Goal: Information Seeking & Learning: Learn about a topic

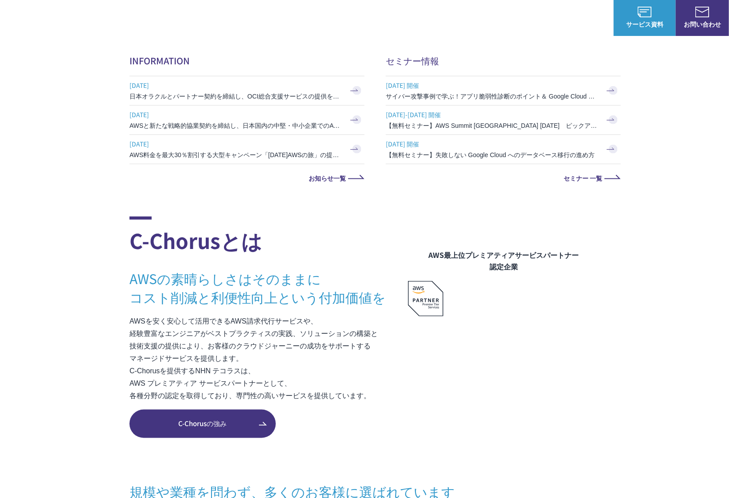
scroll to position [443, 0]
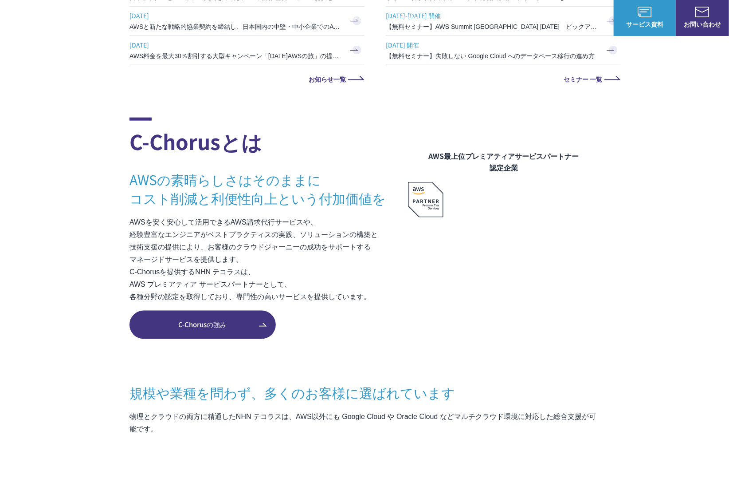
click at [322, 223] on p "AWSを安く安心して活用できるAWS請求代行サービスや、 経験豊富なエンジニアがベストプラクティスの実践、ソリューションの構築と 技術支援の提供により、お客様…" at bounding box center [268, 259] width 278 height 87
drag, startPoint x: 290, startPoint y: 222, endPoint x: 229, endPoint y: 222, distance: 61.2
click at [231, 222] on p "AWSを安く安心して活用できるAWS請求代行サービスや、 経験豊富なエンジニアがベストプラクティスの実践、ソリューションの構築と 技術支援の提供により、お客様…" at bounding box center [268, 259] width 278 height 87
click at [220, 226] on p "AWSを安く安心して活用できるAWS請求代行サービスや、 経験豊富なエンジニアがベストプラクティスの実践、ソリューションの構築と 技術支援の提供により、お客様…" at bounding box center [268, 259] width 278 height 87
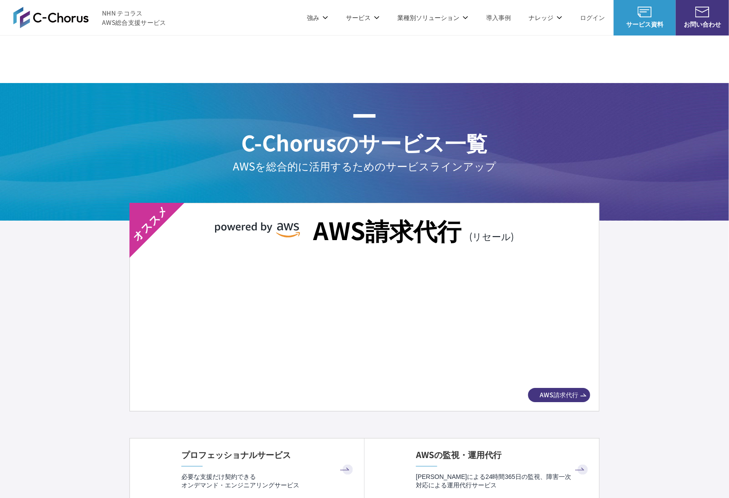
scroll to position [1527, 0]
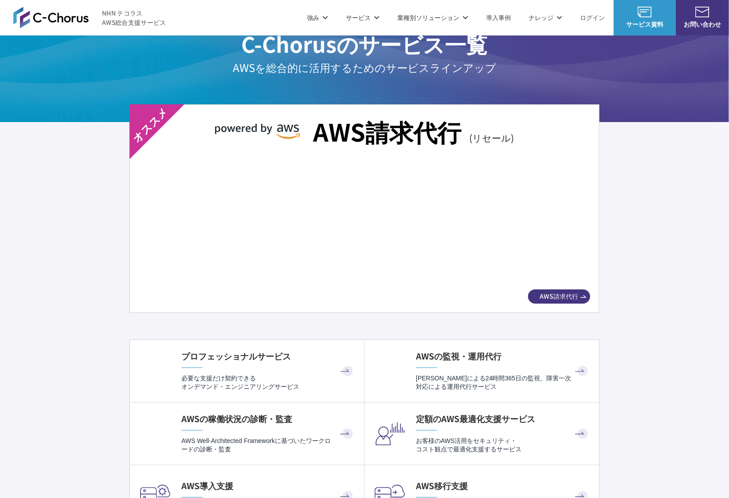
click at [327, 214] on img at bounding box center [365, 223] width 420 height 117
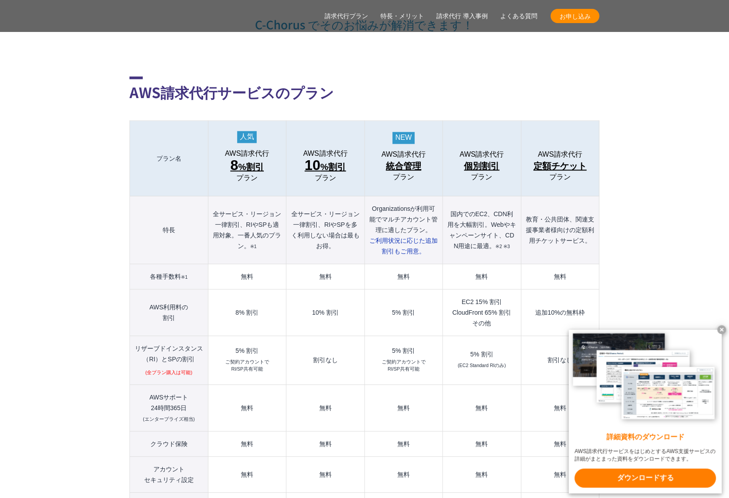
scroll to position [936, 0]
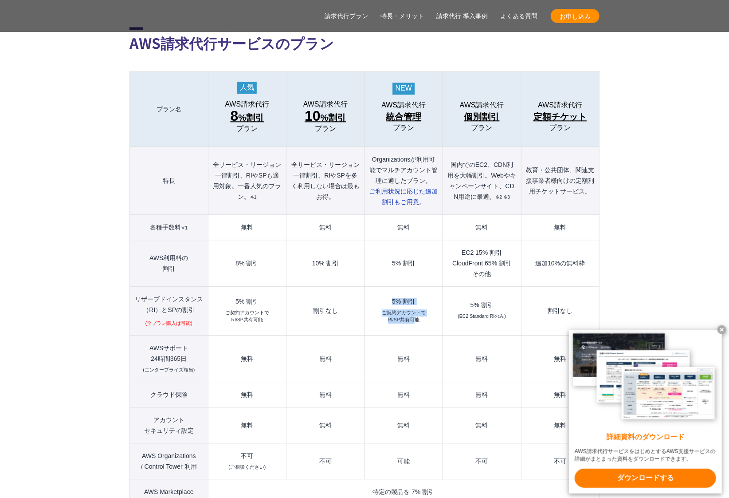
drag, startPoint x: 386, startPoint y: 280, endPoint x: 422, endPoint y: 302, distance: 41.8
click at [417, 302] on td "5% 割引 ご契約アカウントで RI/SP共有可能" at bounding box center [404, 310] width 78 height 49
click at [424, 309] on small "ご契約アカウントで RI/SP共有可能" at bounding box center [404, 316] width 44 height 14
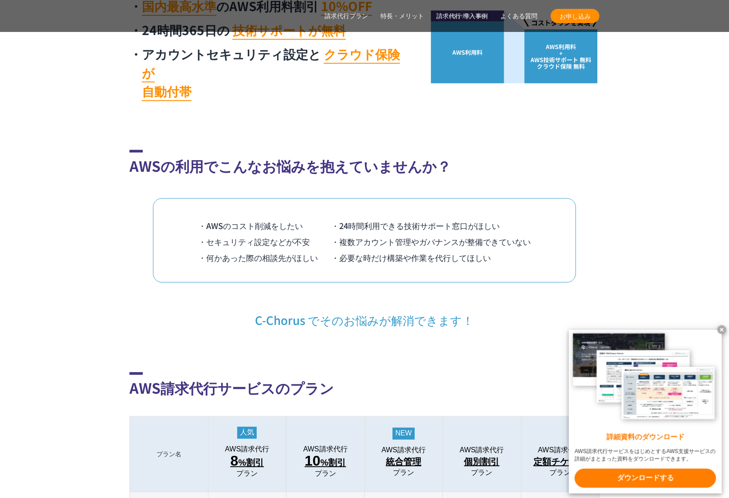
scroll to position [640, 0]
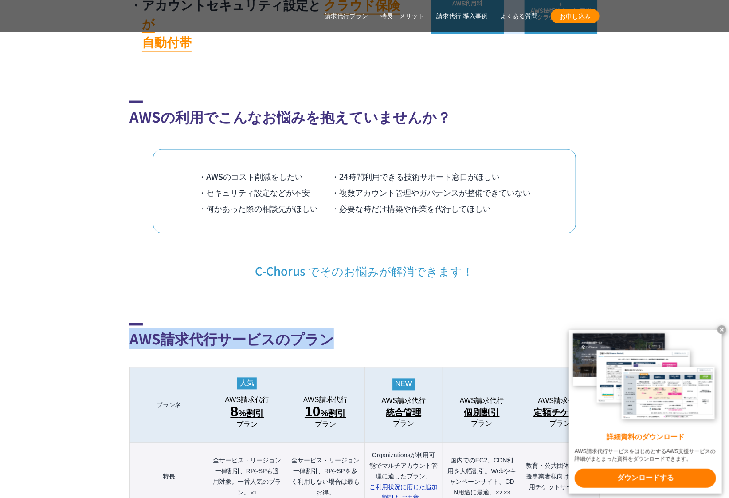
drag, startPoint x: 121, startPoint y: 320, endPoint x: 337, endPoint y: 316, distance: 216.4
copy h2 "AWS請求代行サービスのプラン"
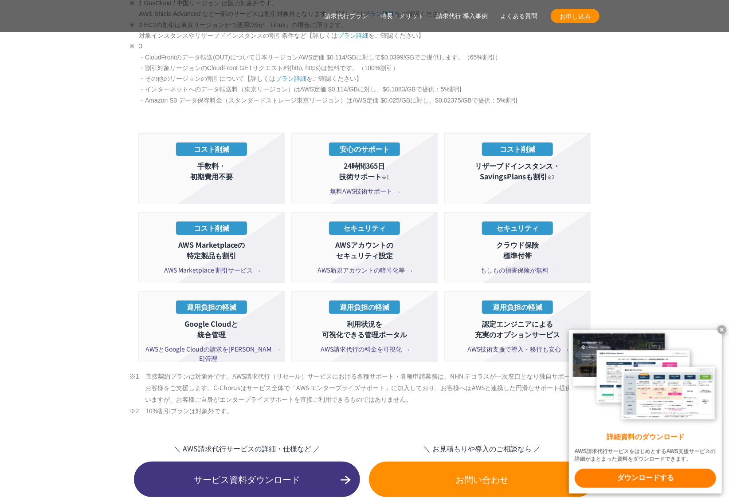
scroll to position [1576, 0]
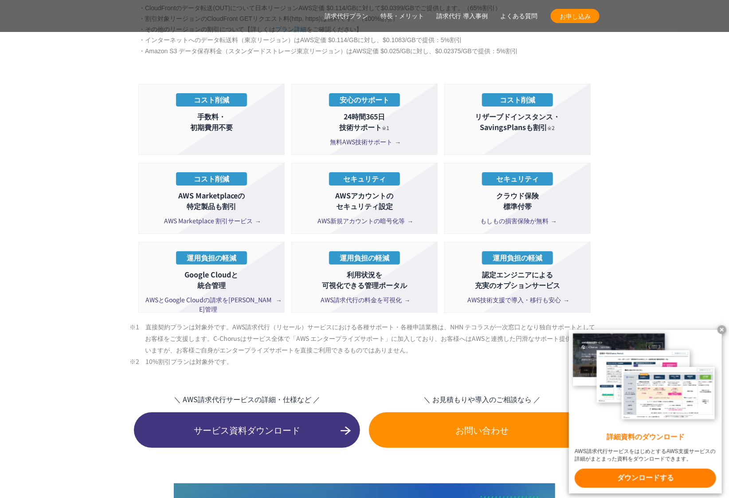
click at [376, 216] on span "AWS新規アカウントの暗号化等" at bounding box center [365, 220] width 94 height 9
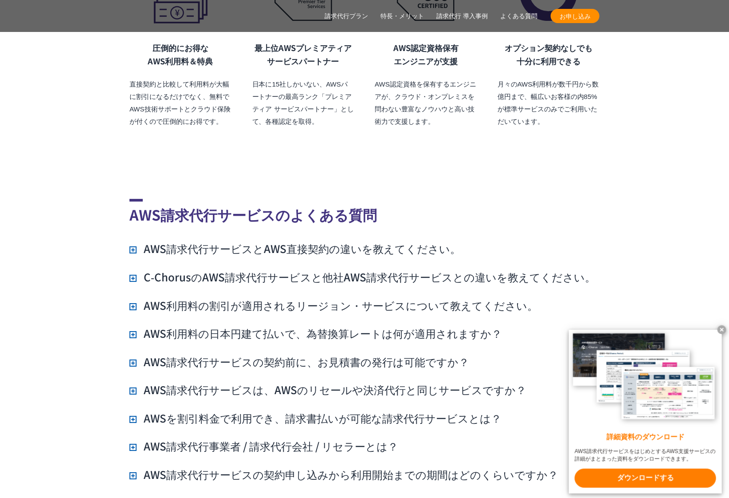
scroll to position [6291, 0]
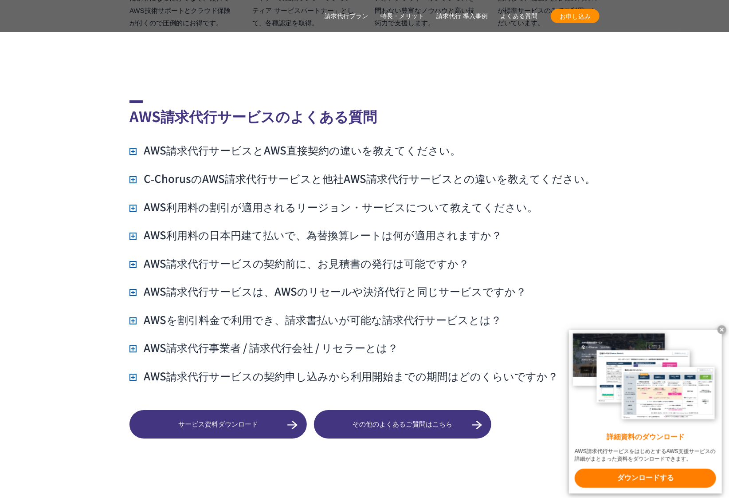
click at [386, 227] on h3 "AWS利用料の日本円建て払いで、為替換算レートは何が適用されますか？" at bounding box center [315, 234] width 373 height 15
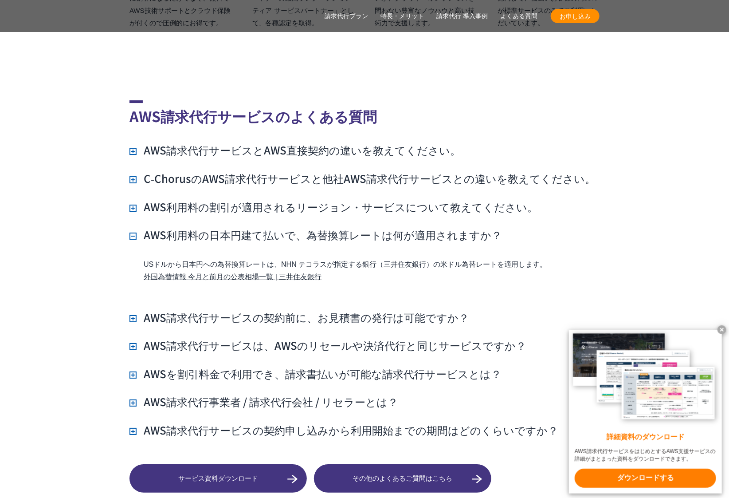
click at [265, 310] on h3 "AWS請求代行サービスの契約前に、お見積書の発行は可能ですか？" at bounding box center [299, 317] width 340 height 15
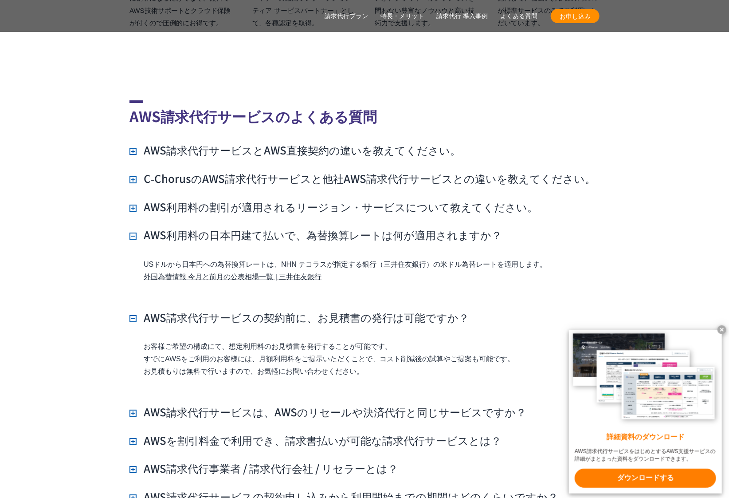
click at [304, 171] on h3 "C‑ChorusのAWS請求代行サービスと他社AWS請求代行サービスとの違いを教えてください。" at bounding box center [362, 178] width 466 height 15
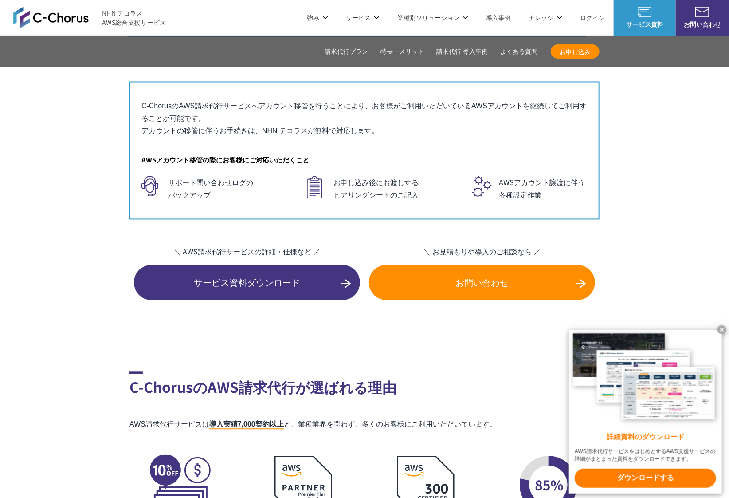
scroll to position [5602, 0]
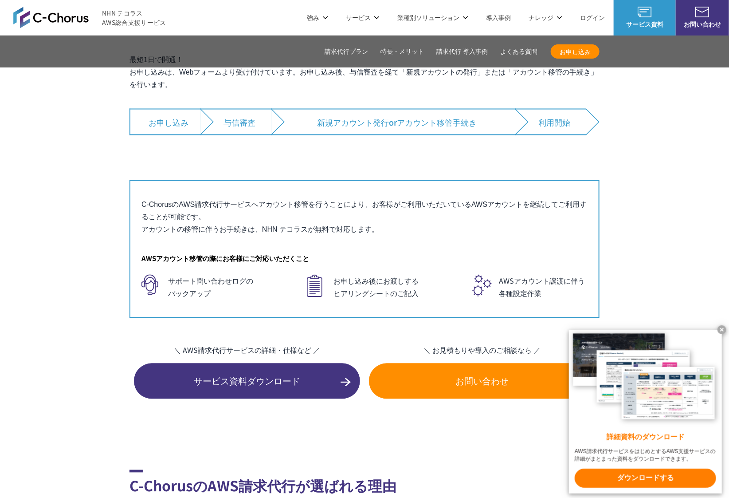
click at [387, 140] on link "AWS WAF 自動運用支援" at bounding box center [391, 141] width 66 height 9
drag, startPoint x: 263, startPoint y: 210, endPoint x: 309, endPoint y: 209, distance: 45.7
click at [309, 209] on p "C-ChorusのAWS請求代行サービスへアカウント移管を行うことにより、お客様がご利用いただいているAWSアカウントを継続してご利用することが可能です。 ア…" at bounding box center [364, 217] width 446 height 37
click at [347, 136] on div "AWS請求代行サービス AWS Marketplace割引サービス AWS初心者向けパーソナルレクチャー 定額のAWS最適化支援サービス マネージドサービス …" at bounding box center [291, 153] width 340 height 164
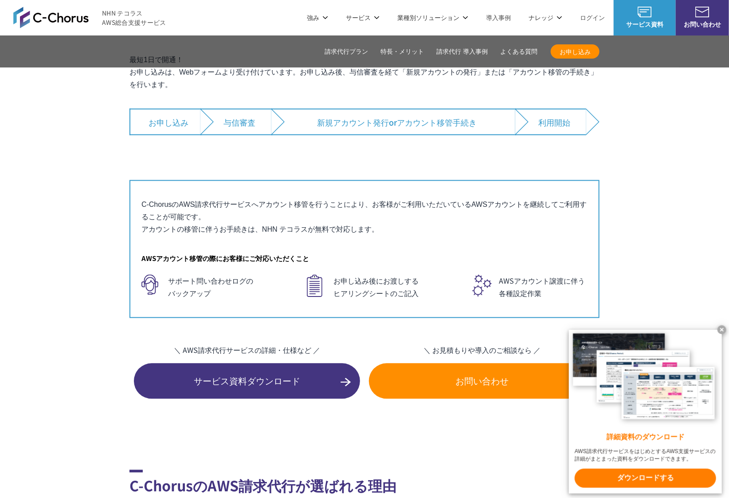
click at [358, 141] on link "AWS WAF 自動運用支援" at bounding box center [391, 141] width 66 height 9
click at [204, 94] on dd "AWS Marketplace割引サービス AWS初心者向けパーソナルレクチャー 定額のAWS最適化支援サービス" at bounding box center [188, 106] width 102 height 44
click at [205, 90] on link "AWS Marketplace割引サービス" at bounding box center [180, 88] width 87 height 9
